Goal: Find contact information: Find contact information

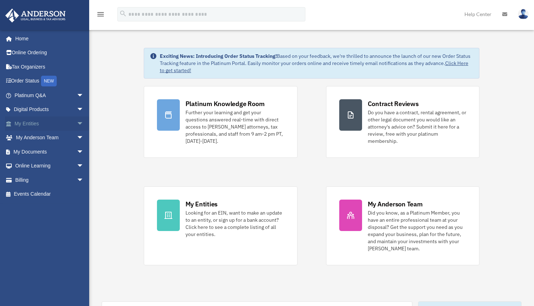
click at [65, 126] on link "My Entities arrow_drop_down" at bounding box center [50, 123] width 90 height 14
click at [77, 123] on span "arrow_drop_down" at bounding box center [84, 123] width 14 height 15
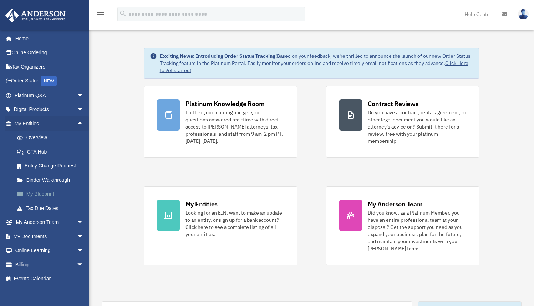
click at [44, 193] on link "My Blueprint" at bounding box center [52, 194] width 85 height 14
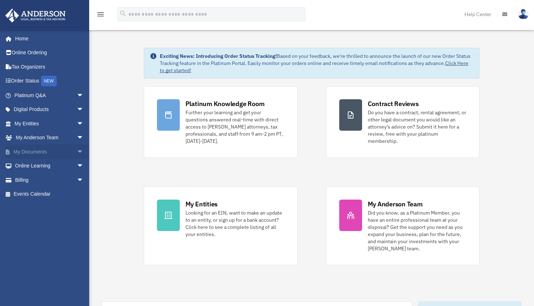
click at [77, 117] on span "arrow_drop_down" at bounding box center [84, 152] width 14 height 15
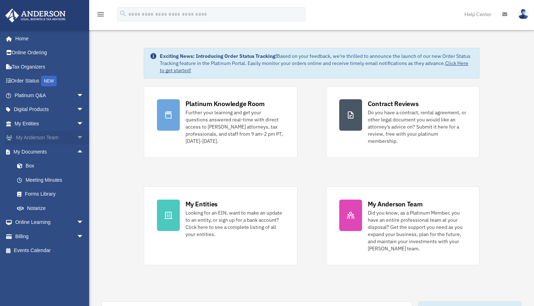
click at [77, 117] on span "arrow_drop_down" at bounding box center [84, 138] width 14 height 15
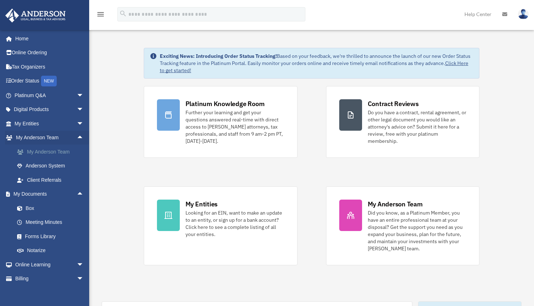
click at [63, 117] on link "My Anderson Team" at bounding box center [52, 152] width 85 height 14
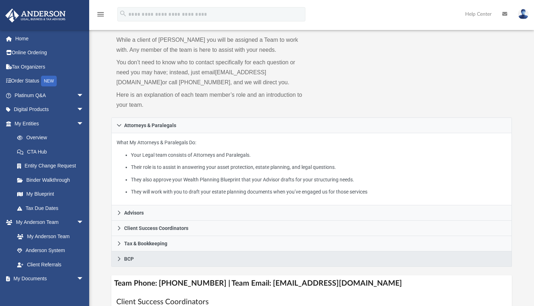
scroll to position [92, 0]
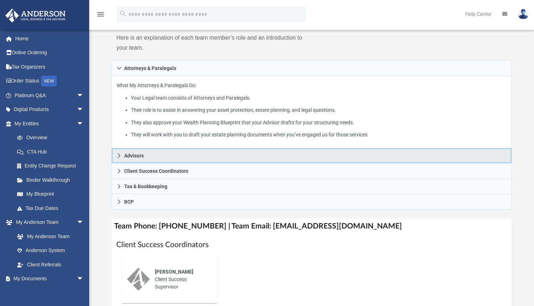
click at [121, 152] on link "Advisors" at bounding box center [311, 155] width 400 height 15
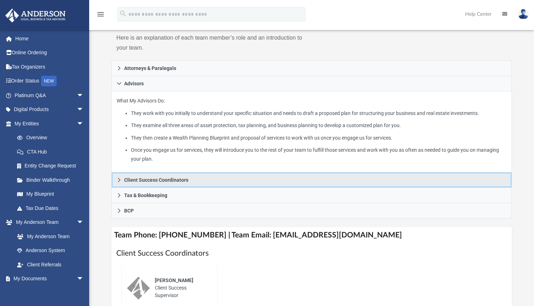
click at [122, 181] on link "Client Success Coordinators" at bounding box center [311, 179] width 400 height 15
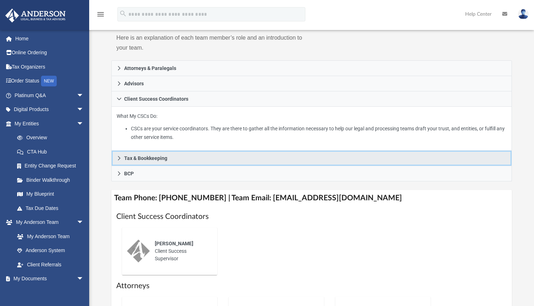
click at [120, 157] on icon at bounding box center [119, 158] width 2 height 4
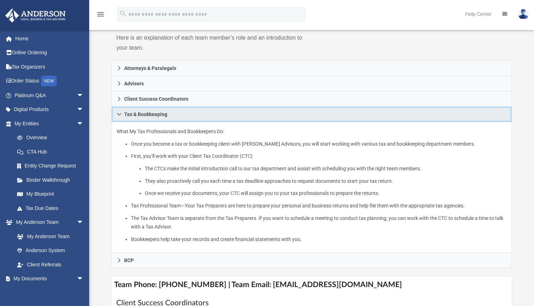
click at [119, 114] on icon at bounding box center [119, 114] width 4 height 2
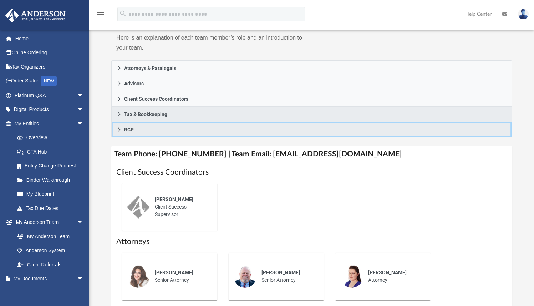
click at [117, 127] on icon at bounding box center [119, 129] width 5 height 5
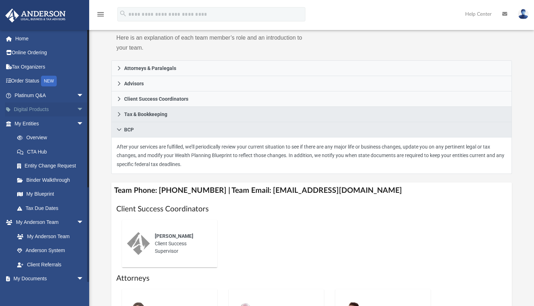
click at [77, 111] on span "arrow_drop_down" at bounding box center [84, 109] width 14 height 15
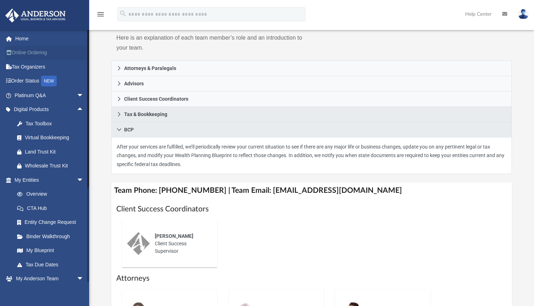
click at [39, 52] on link "Online Ordering" at bounding box center [50, 53] width 90 height 14
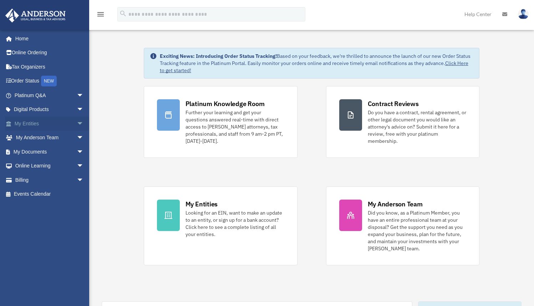
click at [77, 124] on span "arrow_drop_down" at bounding box center [84, 123] width 14 height 15
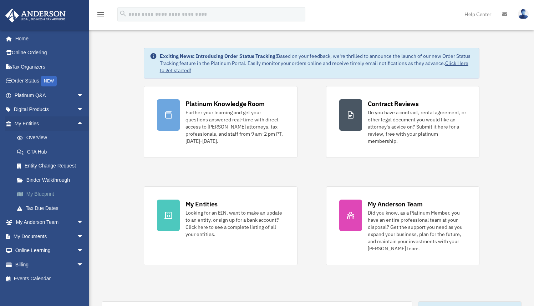
click at [38, 197] on link "My Blueprint" at bounding box center [52, 194] width 85 height 14
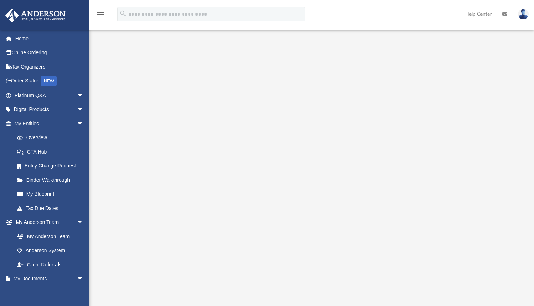
click at [528, 72] on div at bounding box center [311, 187] width 445 height 286
click at [77, 96] on span "arrow_drop_down" at bounding box center [84, 95] width 14 height 15
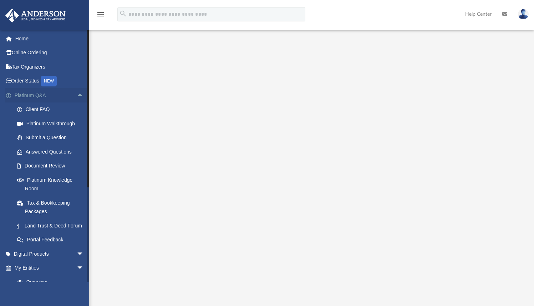
click at [77, 96] on span "arrow_drop_up" at bounding box center [84, 95] width 14 height 15
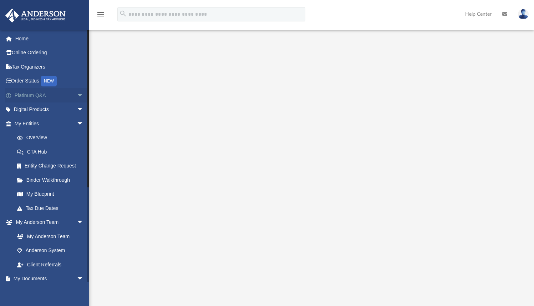
click at [77, 94] on span "arrow_drop_down" at bounding box center [84, 95] width 14 height 15
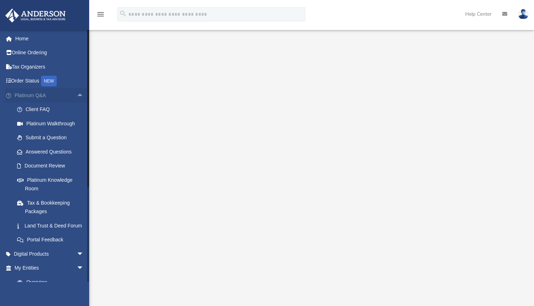
click at [77, 95] on span "arrow_drop_up" at bounding box center [84, 95] width 14 height 15
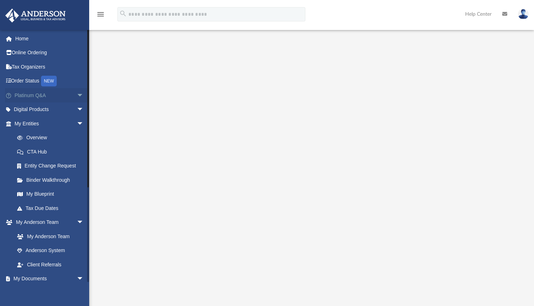
click at [77, 95] on span "arrow_drop_down" at bounding box center [84, 95] width 14 height 15
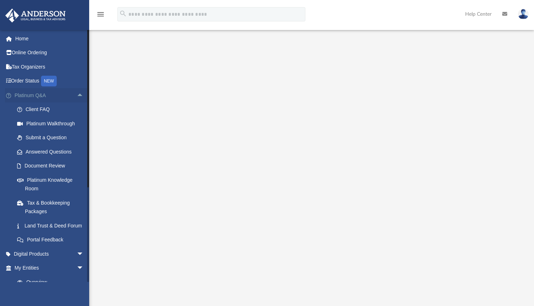
click at [77, 95] on span "arrow_drop_up" at bounding box center [84, 95] width 14 height 15
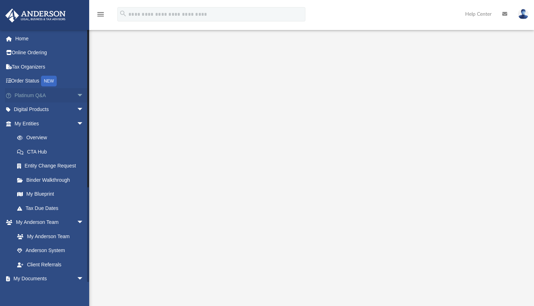
click at [77, 95] on span "arrow_drop_down" at bounding box center [84, 95] width 14 height 15
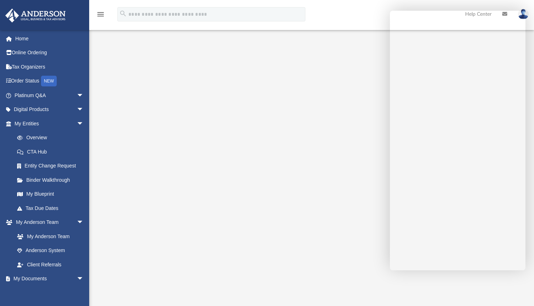
click at [533, 7] on link at bounding box center [523, 13] width 21 height 31
click at [340, 14] on div "menu search Site Menu add [EMAIL_ADDRESS][DOMAIN_NAME] My Profile Reset Passwor…" at bounding box center [267, 17] width 524 height 24
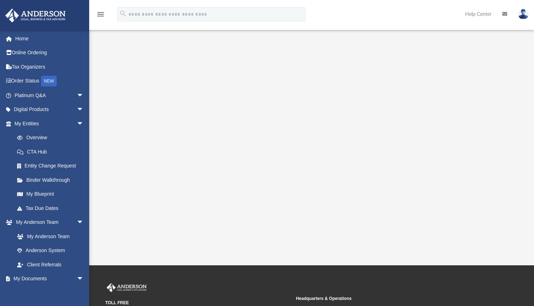
scroll to position [12, 0]
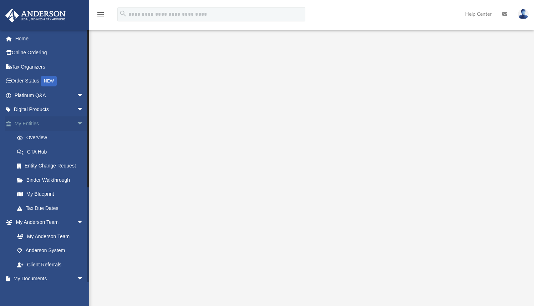
click at [77, 125] on span "arrow_drop_down" at bounding box center [84, 123] width 14 height 15
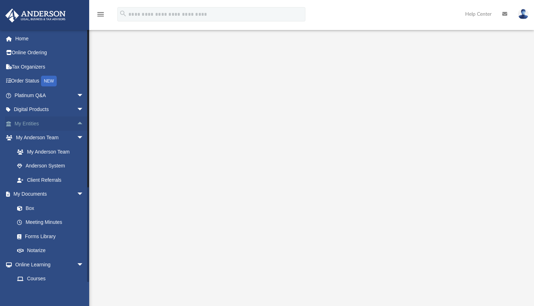
click at [77, 125] on span "arrow_drop_up" at bounding box center [84, 123] width 14 height 15
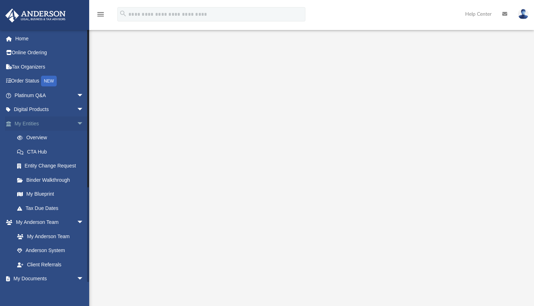
click at [77, 122] on span "arrow_drop_down" at bounding box center [84, 123] width 14 height 15
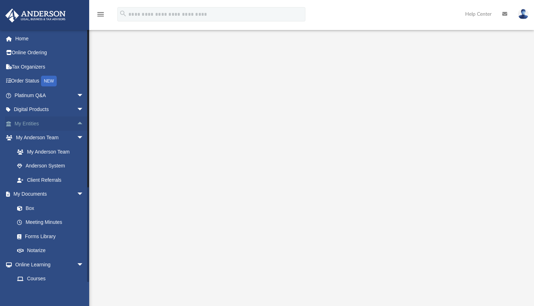
click at [77, 122] on span "arrow_drop_up" at bounding box center [84, 123] width 14 height 15
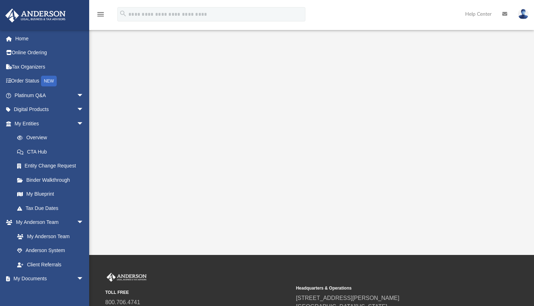
scroll to position [73, 0]
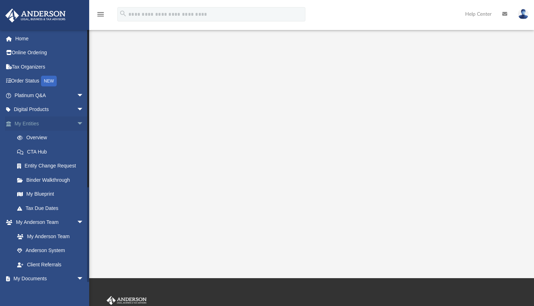
click at [77, 123] on span "arrow_drop_down" at bounding box center [84, 123] width 14 height 15
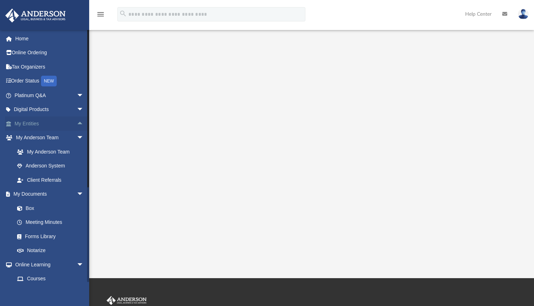
click at [77, 122] on span "arrow_drop_up" at bounding box center [84, 123] width 14 height 15
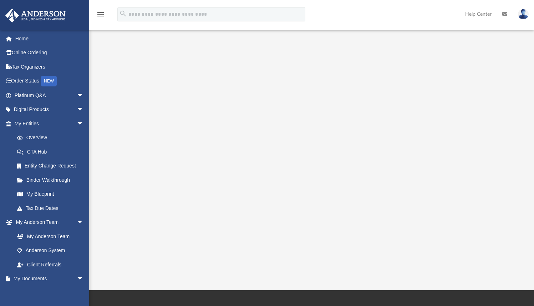
scroll to position [56, 0]
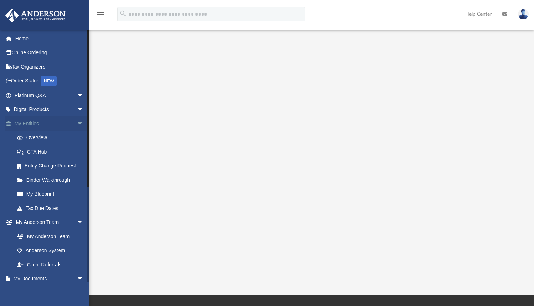
click at [77, 124] on span "arrow_drop_down" at bounding box center [84, 123] width 14 height 15
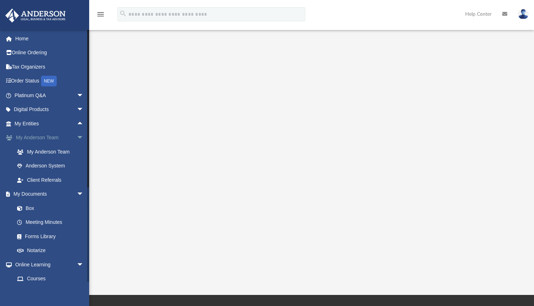
click at [77, 137] on span "arrow_drop_down" at bounding box center [84, 138] width 14 height 15
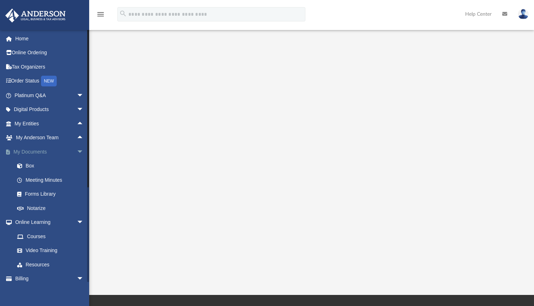
click at [77, 150] on span "arrow_drop_down" at bounding box center [84, 152] width 14 height 15
click at [77, 166] on span "arrow_drop_down" at bounding box center [84, 166] width 14 height 15
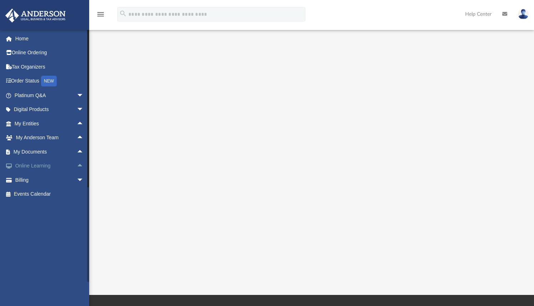
click at [77, 165] on span "arrow_drop_up" at bounding box center [84, 166] width 14 height 15
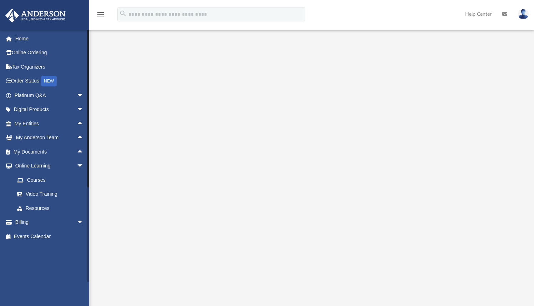
scroll to position [4, 0]
click at [77, 140] on span "arrow_drop_up" at bounding box center [84, 138] width 14 height 15
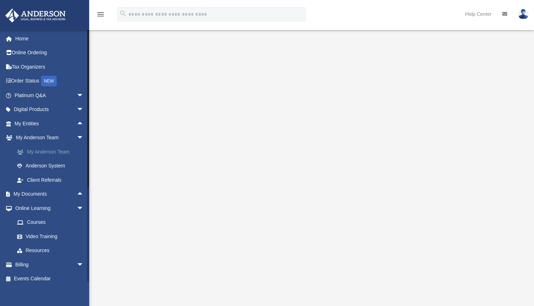
click at [49, 151] on link "My Anderson Team" at bounding box center [52, 152] width 85 height 14
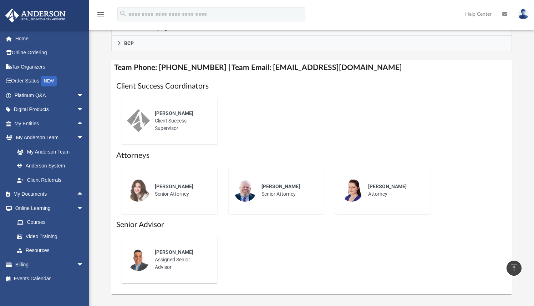
scroll to position [241, 0]
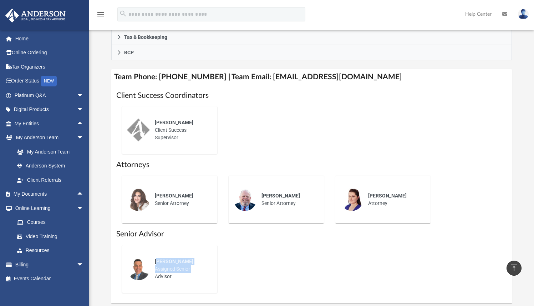
drag, startPoint x: 157, startPoint y: 261, endPoint x: 211, endPoint y: 270, distance: 54.6
click at [211, 270] on div "Jason Caiazza Assigned Senior Advisor" at bounding box center [181, 269] width 62 height 32
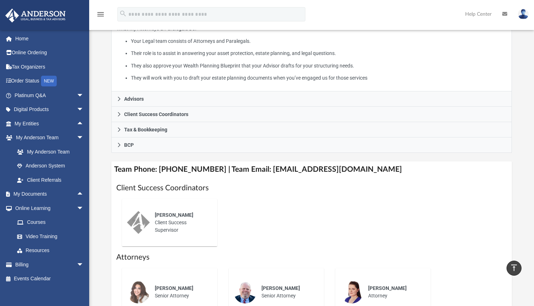
scroll to position [76, 0]
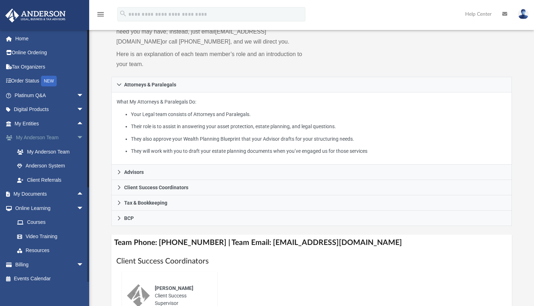
click at [77, 139] on span "arrow_drop_down" at bounding box center [84, 138] width 14 height 15
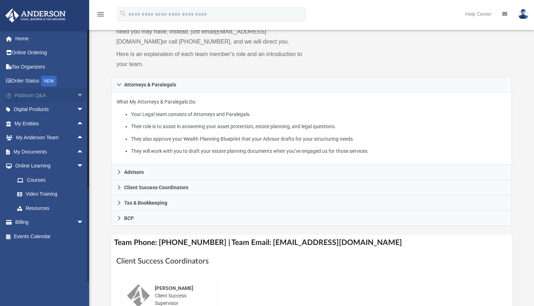
click at [77, 96] on span "arrow_drop_down" at bounding box center [84, 95] width 14 height 15
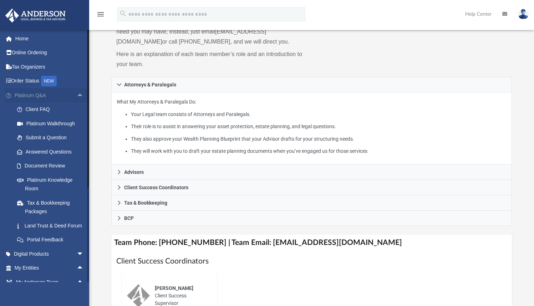
click at [77, 96] on span "arrow_drop_up" at bounding box center [84, 95] width 14 height 15
